Goal: Task Accomplishment & Management: Use online tool/utility

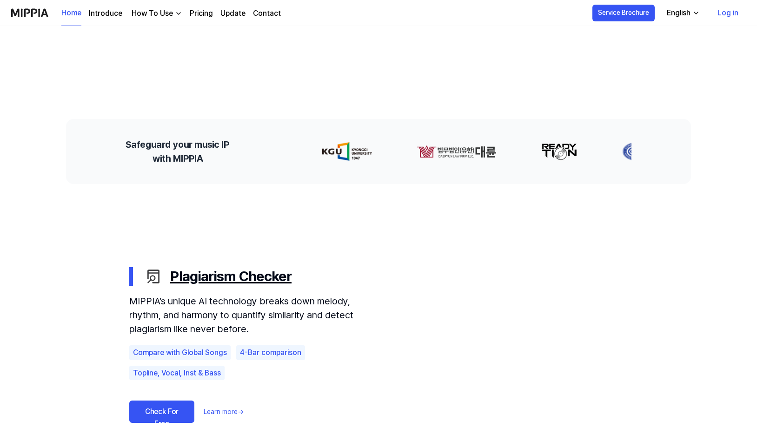
scroll to position [398, 0]
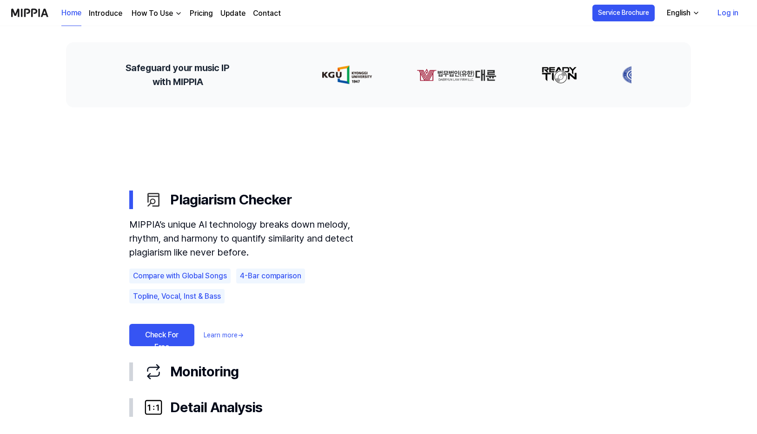
click at [179, 335] on link "Check For Free" at bounding box center [161, 335] width 65 height 22
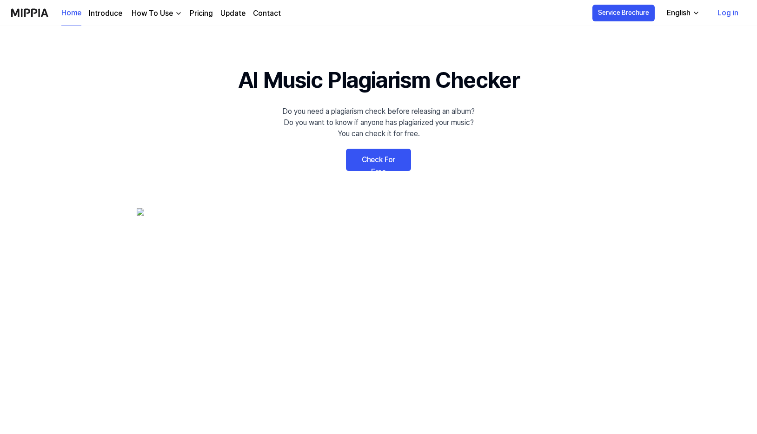
scroll to position [398, 0]
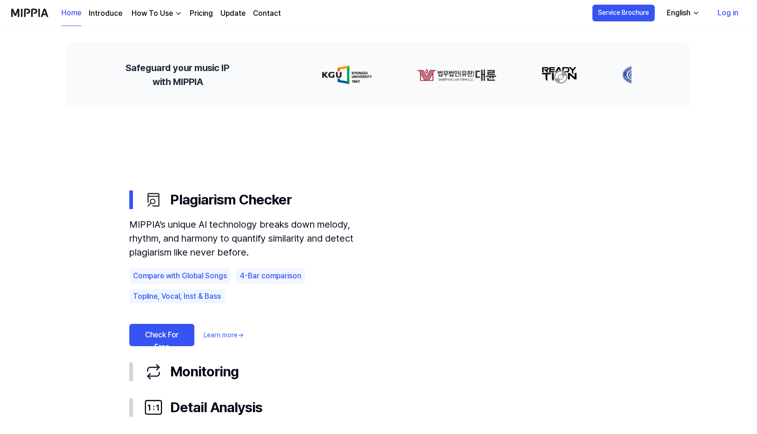
click at [160, 337] on link "Check For Free" at bounding box center [161, 335] width 65 height 22
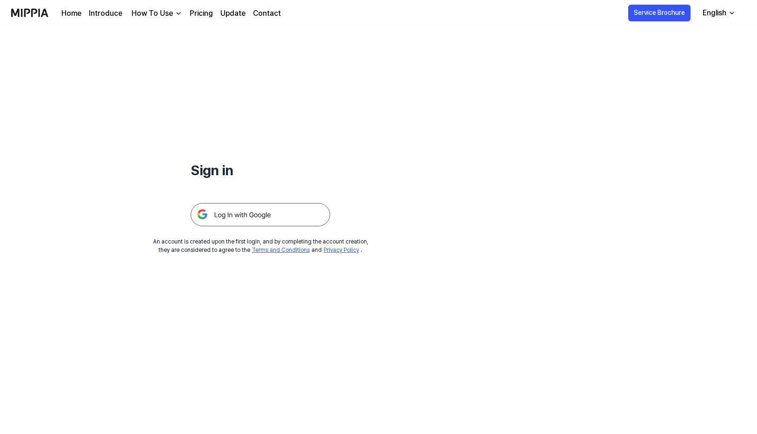
click at [227, 205] on img at bounding box center [260, 214] width 139 height 23
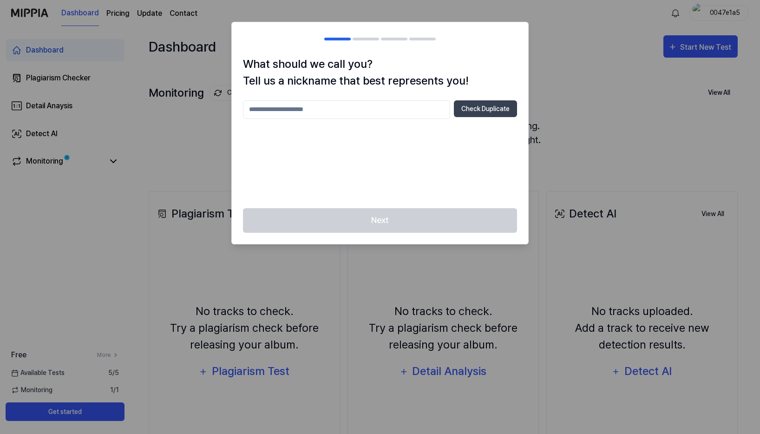
click at [291, 109] on input "text" at bounding box center [346, 109] width 207 height 19
type input "*"
type input "******"
click at [470, 109] on button "Check Duplicate" at bounding box center [485, 108] width 63 height 17
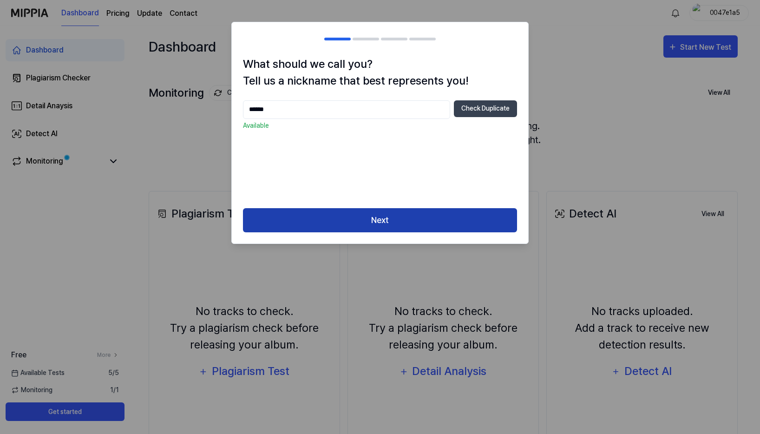
click at [369, 217] on button "Next" at bounding box center [380, 220] width 274 height 25
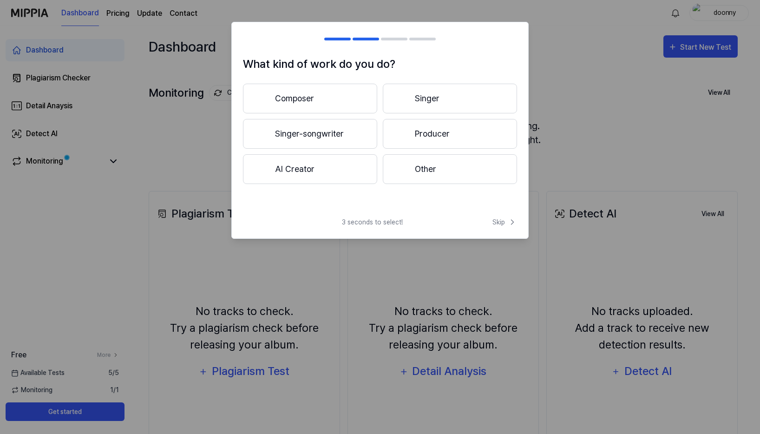
click at [408, 165] on button "Other" at bounding box center [450, 169] width 134 height 30
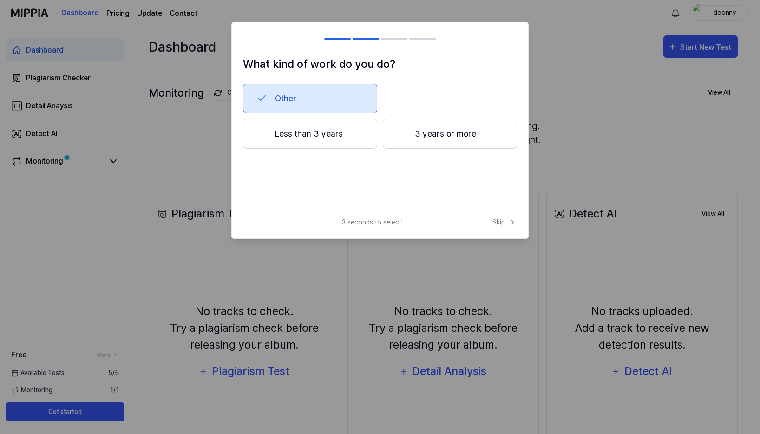
click at [434, 139] on button "3 years or more" at bounding box center [450, 134] width 134 height 30
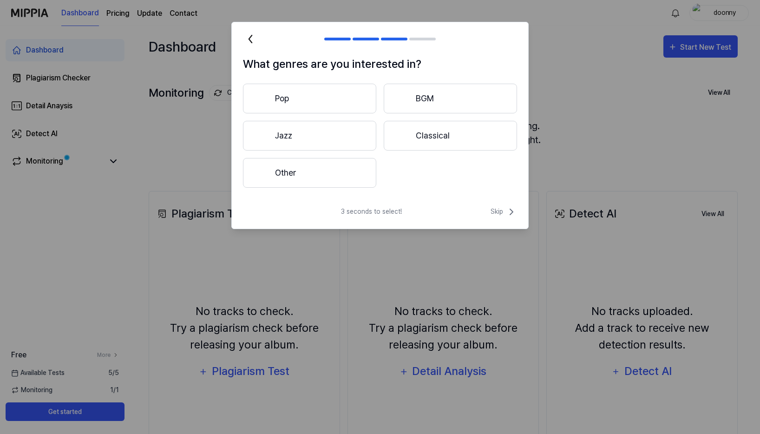
click at [321, 177] on button "Other" at bounding box center [309, 173] width 133 height 30
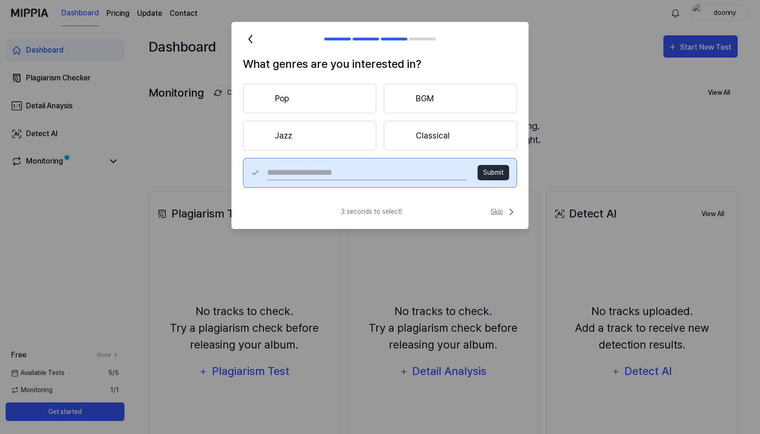
click at [497, 212] on span "Skip" at bounding box center [504, 211] width 26 height 11
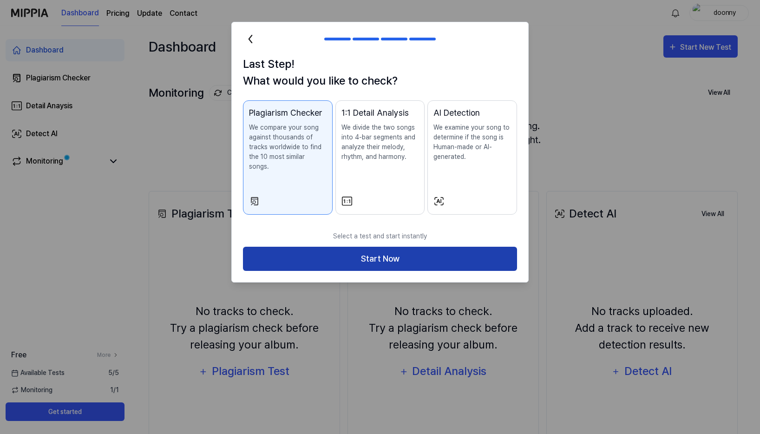
click at [382, 249] on button "Start Now" at bounding box center [380, 259] width 274 height 25
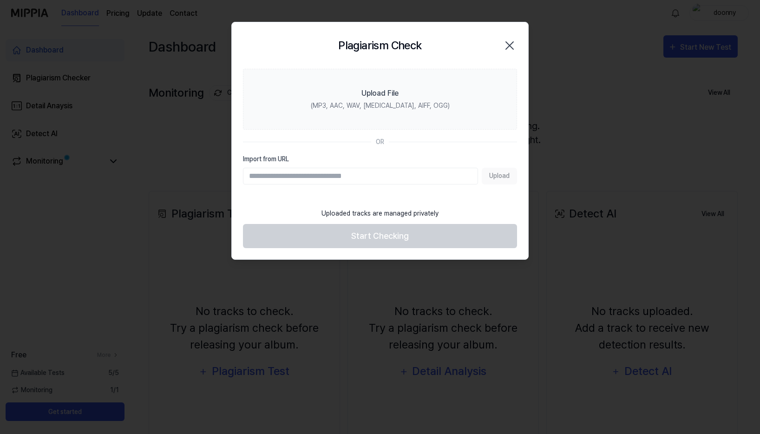
click at [253, 179] on input "Import from URL" at bounding box center [360, 176] width 235 height 17
paste input "**********"
type input "**********"
drag, startPoint x: 471, startPoint y: 177, endPoint x: 159, endPoint y: 173, distance: 312.9
click at [159, 173] on body "**********" at bounding box center [378, 217] width 757 height 434
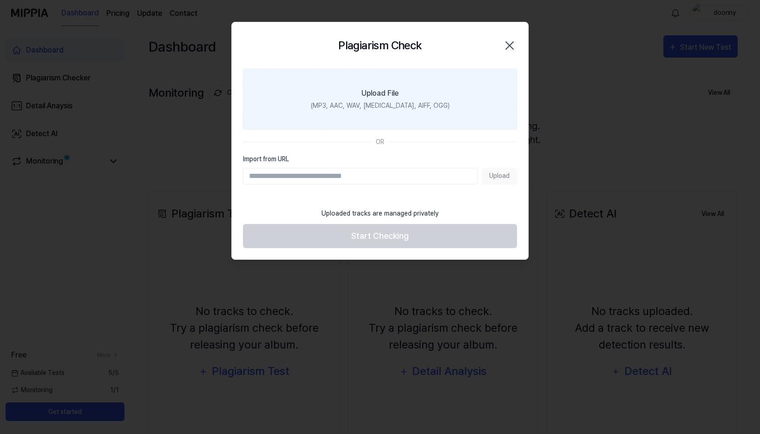
click at [392, 94] on div "Upload File" at bounding box center [380, 93] width 37 height 11
click at [0, 0] on input "Upload File (MP3, AAC, WAV, [MEDICAL_DATA], AIFF, OGG)" at bounding box center [0, 0] width 0 height 0
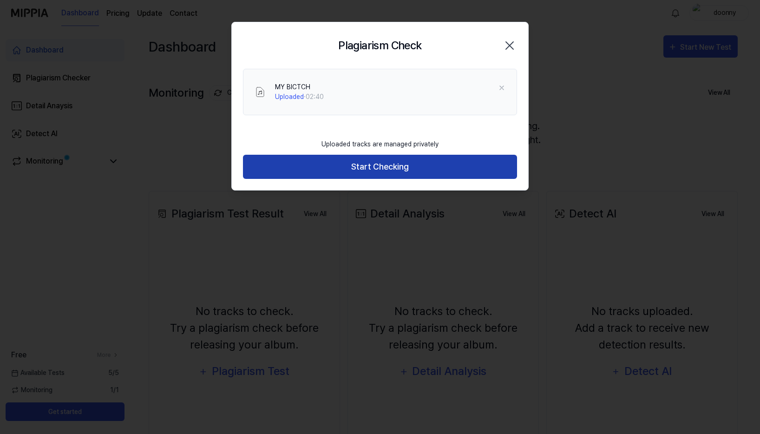
click at [390, 172] on button "Start Checking" at bounding box center [380, 167] width 274 height 25
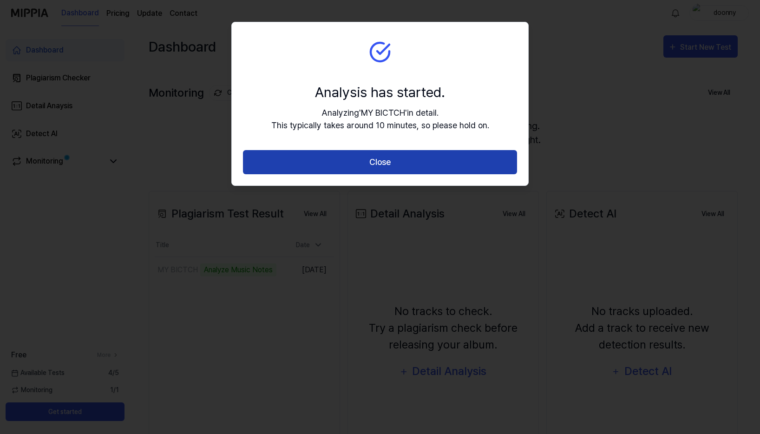
click at [341, 156] on button "Close" at bounding box center [380, 162] width 274 height 25
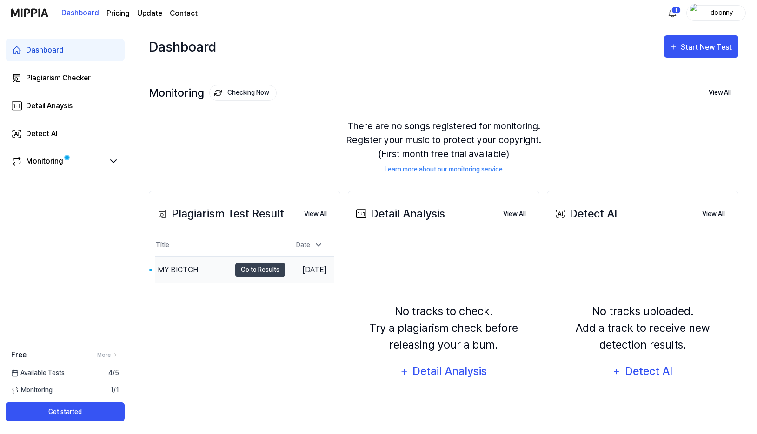
click at [183, 272] on div "MY BICTCH" at bounding box center [178, 269] width 40 height 11
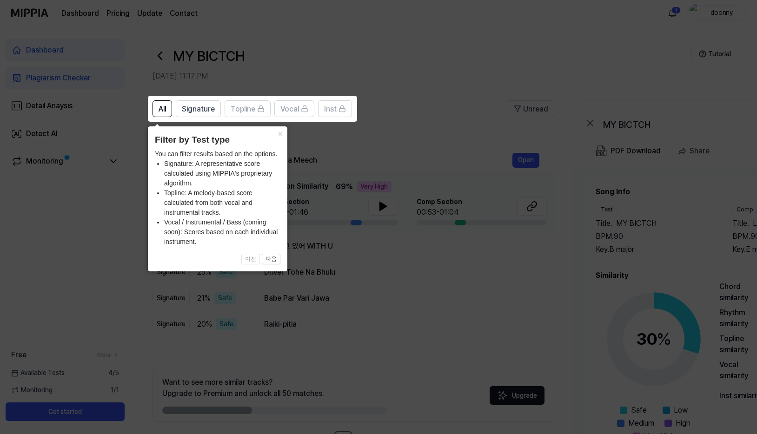
click at [352, 262] on icon at bounding box center [380, 217] width 760 height 434
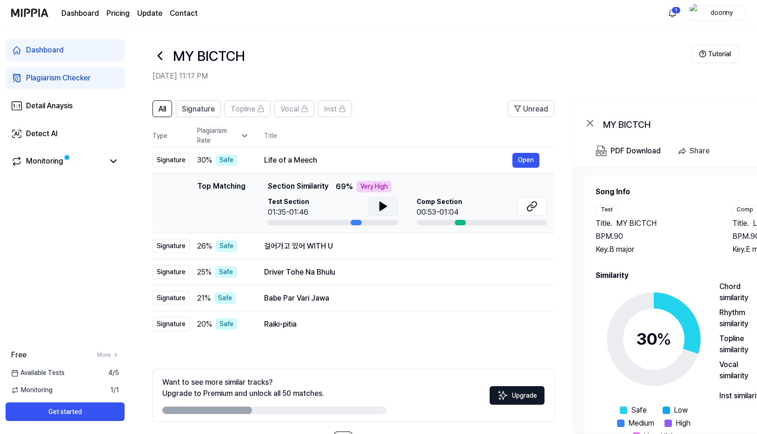
click at [378, 205] on icon at bounding box center [382, 206] width 11 height 11
click at [522, 246] on button "Open" at bounding box center [525, 246] width 27 height 15
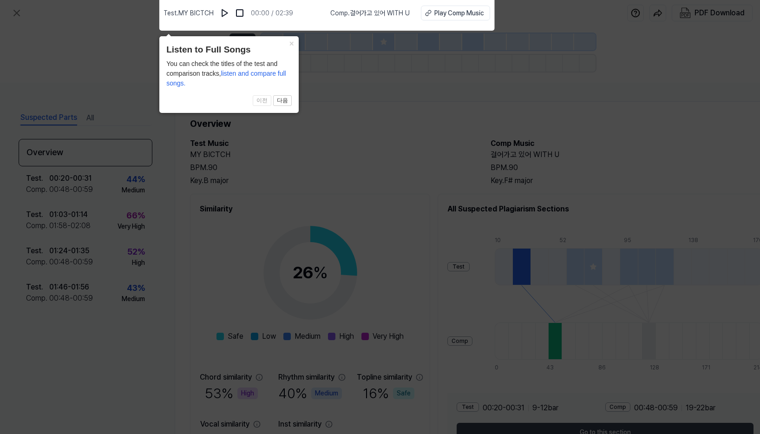
click at [447, 251] on icon at bounding box center [380, 214] width 760 height 439
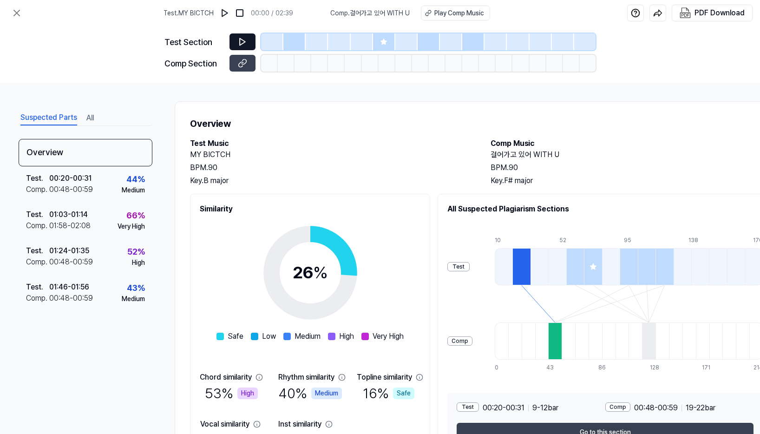
click at [245, 42] on icon at bounding box center [243, 42] width 6 height 7
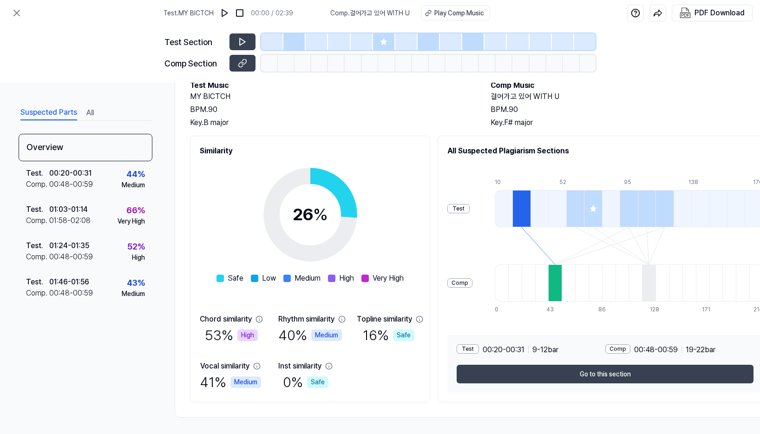
scroll to position [64, 0]
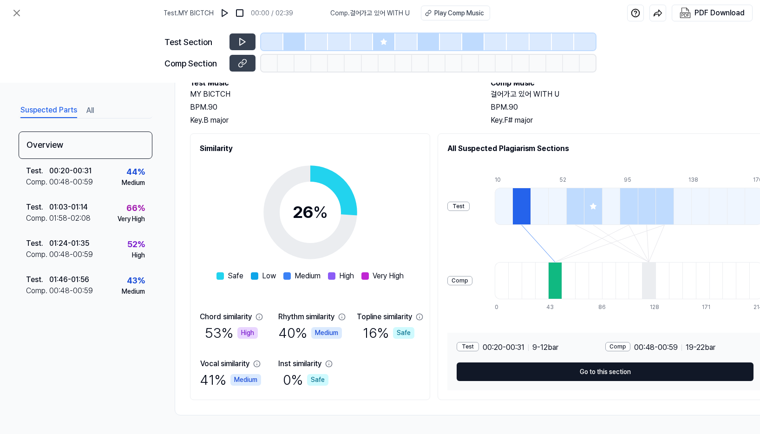
click at [503, 368] on button "Go to this section" at bounding box center [605, 372] width 297 height 19
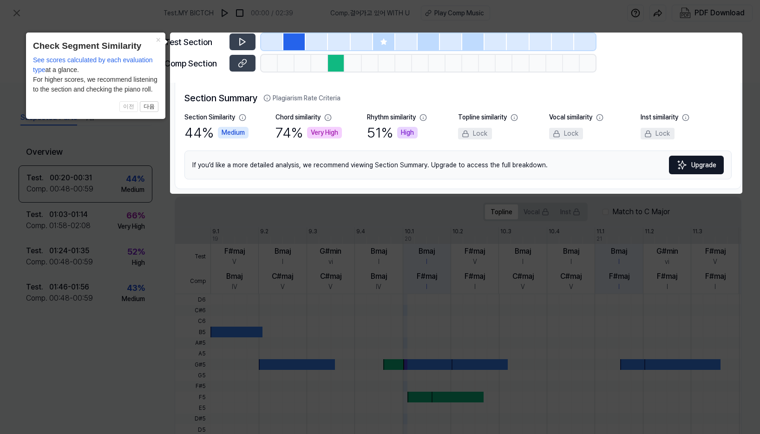
click at [119, 136] on icon at bounding box center [380, 217] width 760 height 434
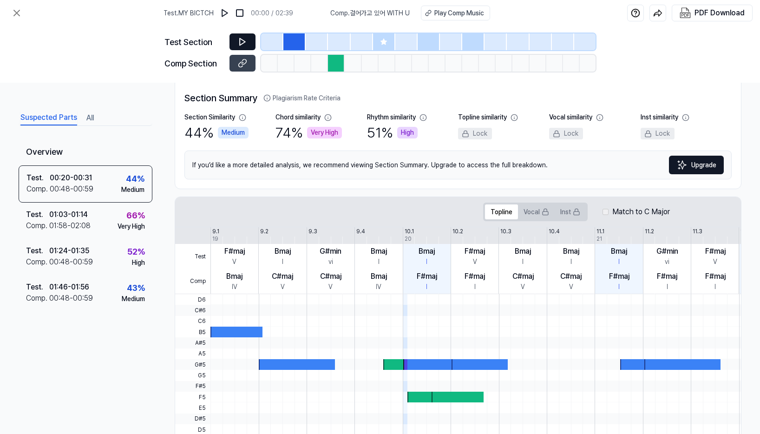
click at [238, 38] on icon at bounding box center [242, 41] width 9 height 9
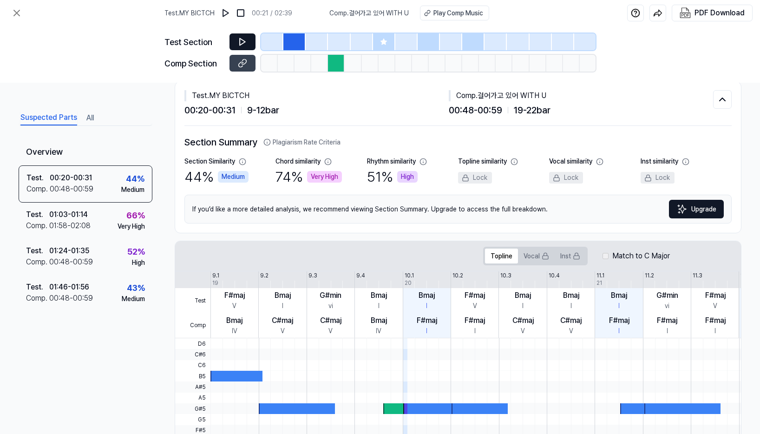
scroll to position [0, 0]
